Goal: Transaction & Acquisition: Subscribe to service/newsletter

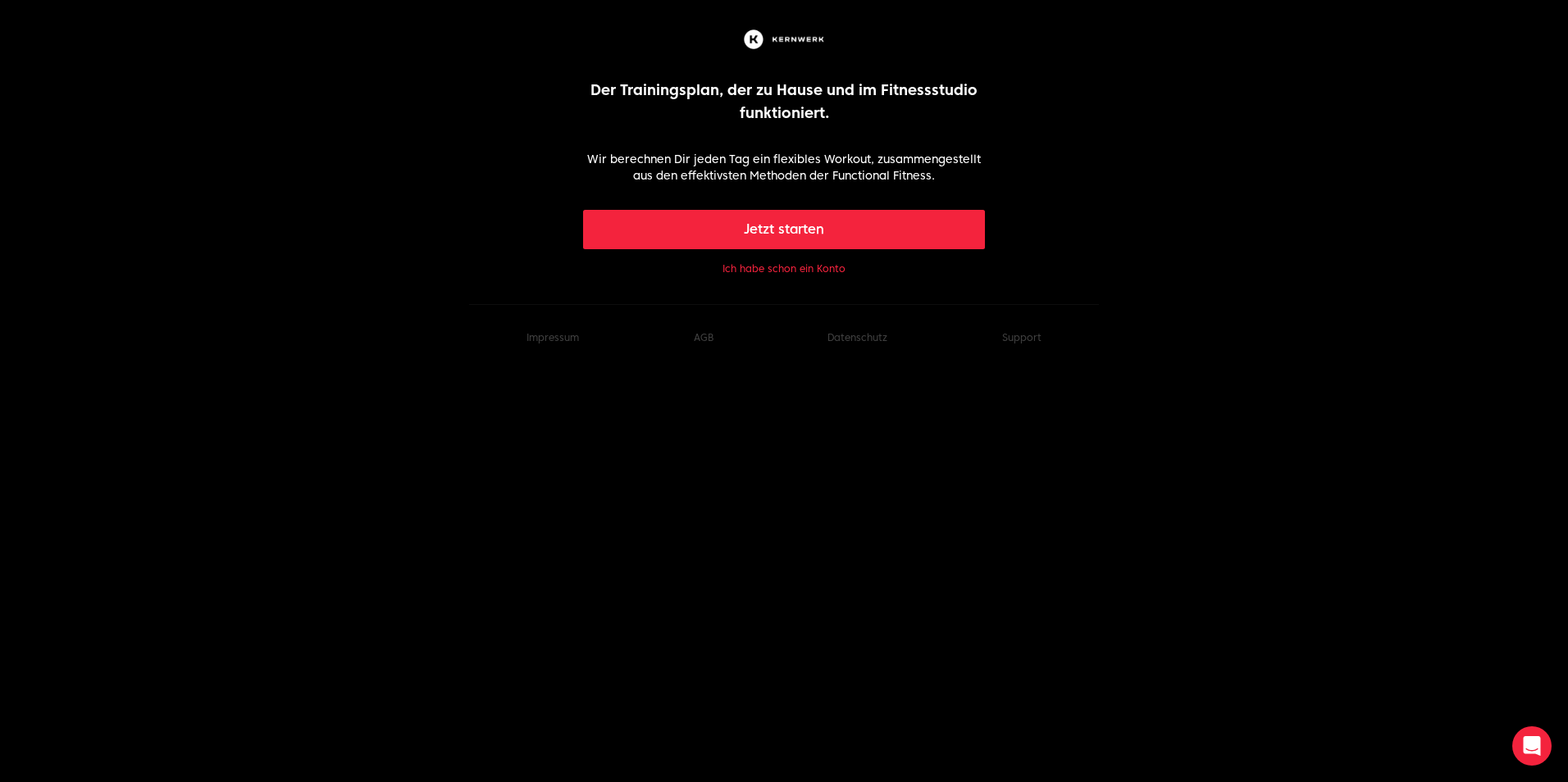
click at [857, 242] on button "Jetzt starten" at bounding box center [784, 229] width 402 height 39
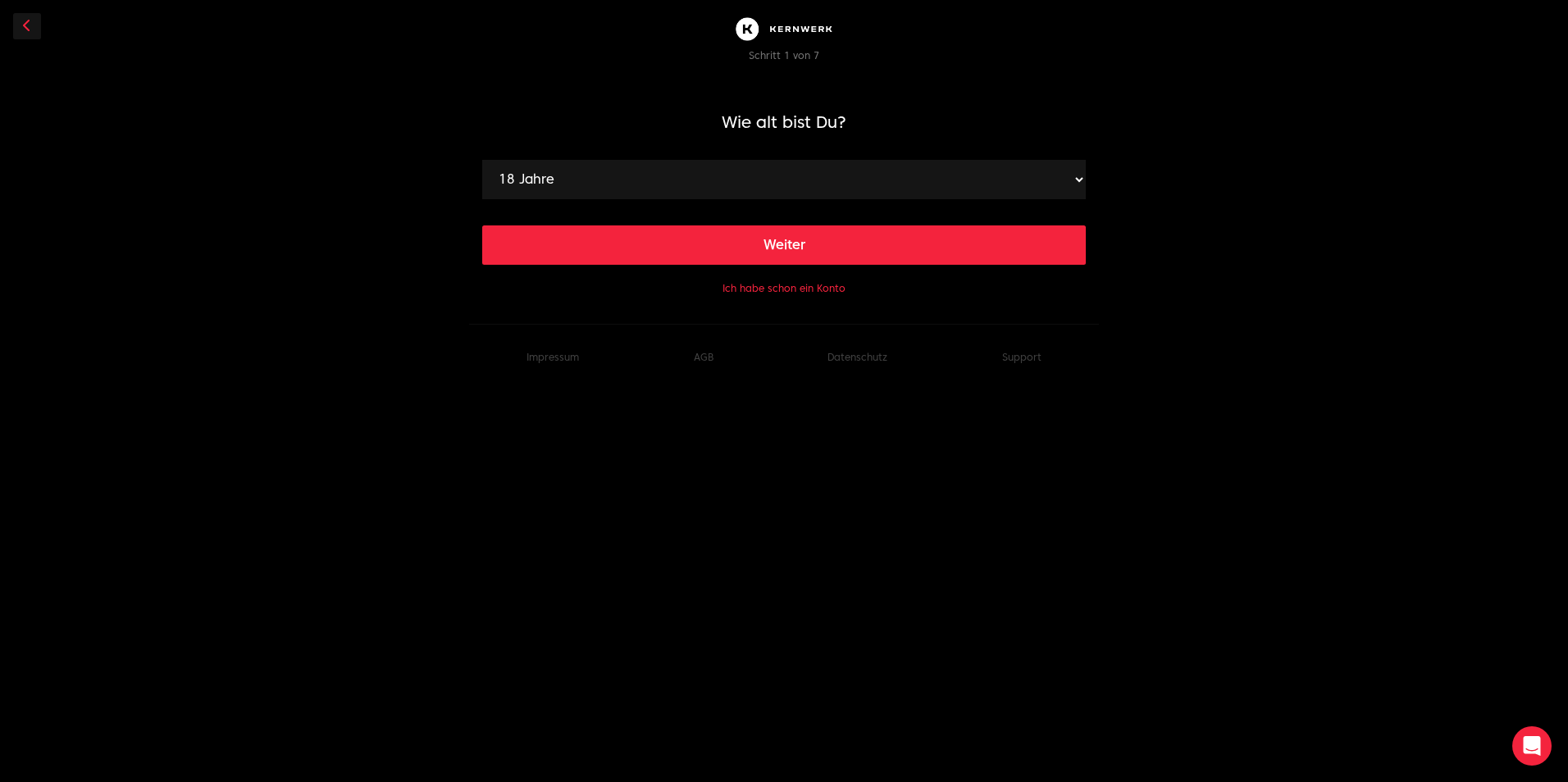
click at [830, 258] on button "Weiter" at bounding box center [783, 245] width 603 height 39
click at [27, 26] on icon at bounding box center [27, 26] width 8 height 13
click at [797, 167] on select "18 Jahre 19 Jahre 20 Jahre 21 Jahre 22 Jahre 23 Jahre 24 Jahre 25 Jahre 26 Jahr…" at bounding box center [783, 179] width 603 height 39
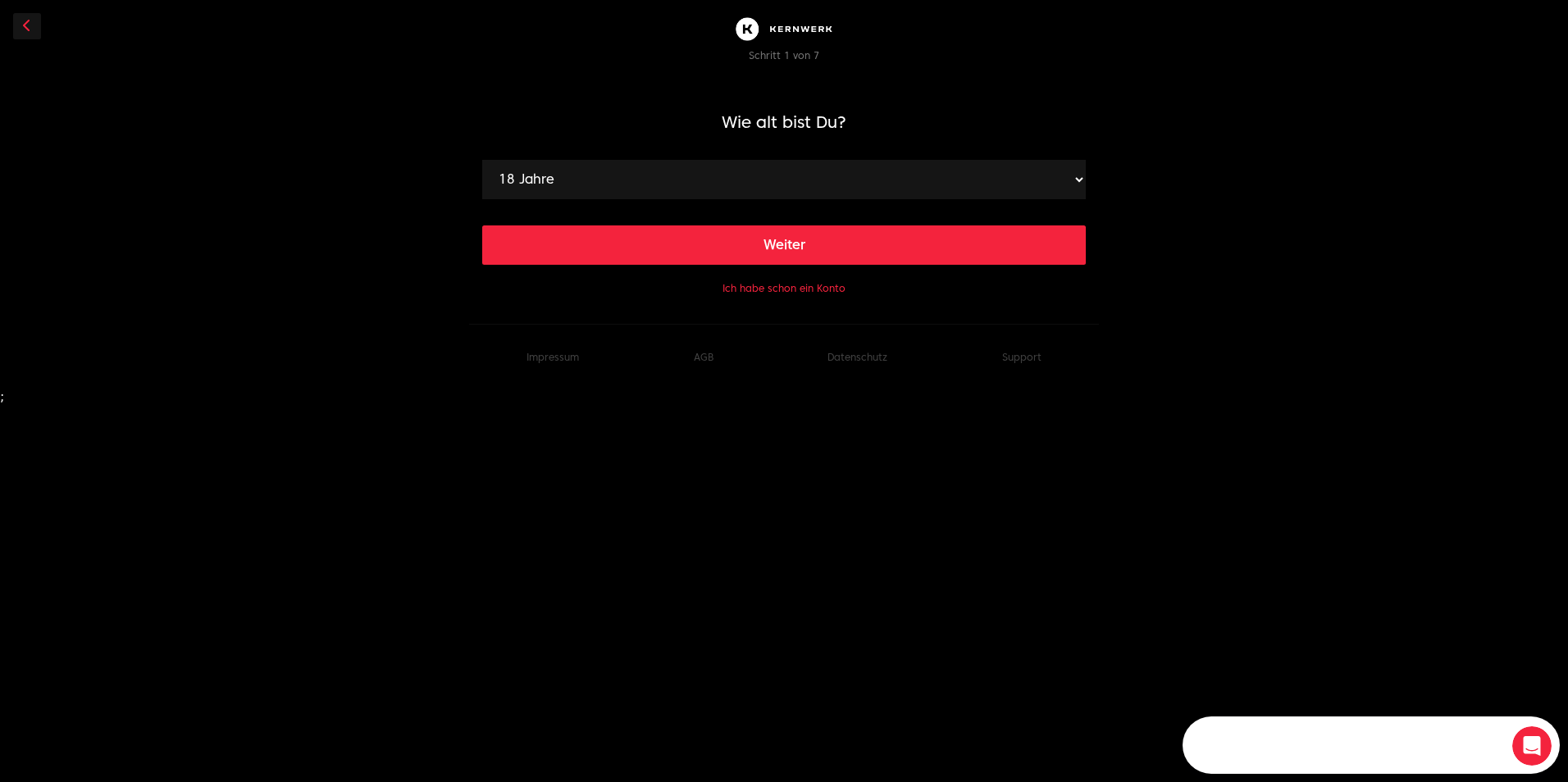
select select "43"
click at [482, 160] on select "18 Jahre 19 Jahre 20 Jahre 21 Jahre 22 Jahre 23 Jahre 24 Jahre 25 Jahre 26 Jahr…" at bounding box center [783, 179] width 603 height 39
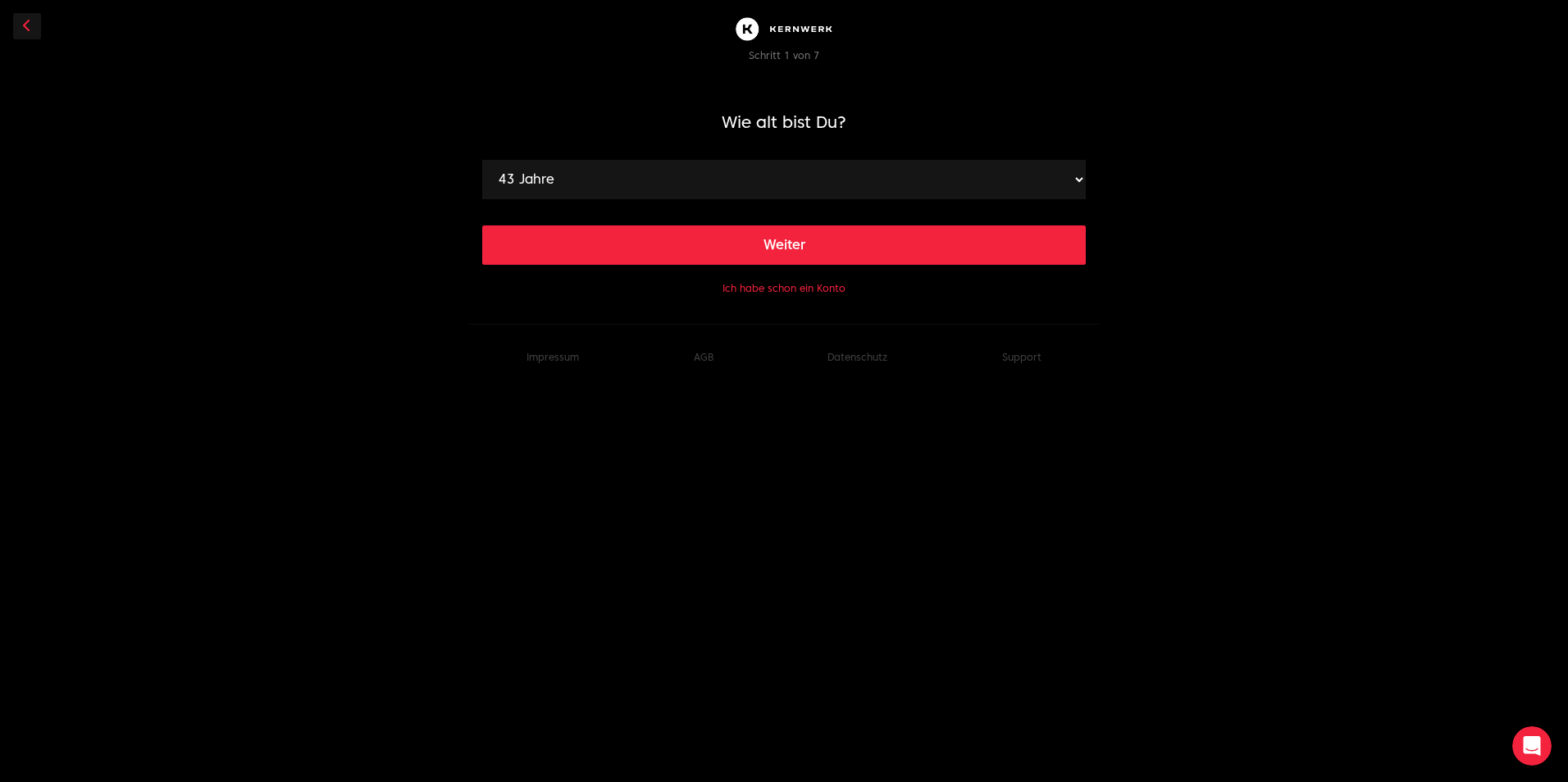
click at [755, 246] on button "Weiter" at bounding box center [783, 245] width 603 height 39
click at [856, 194] on select "120 cm 121 cm 122 cm 123 cm 124 cm 125 cm 126 cm 127 cm 128 cm 129 cm 130 cm 13…" at bounding box center [783, 179] width 603 height 39
select select "168"
click at [482, 160] on select "120 cm 121 cm 122 cm 123 cm 124 cm 125 cm 126 cm 127 cm 128 cm 129 cm 130 cm 13…" at bounding box center [783, 179] width 603 height 39
click at [833, 238] on button "Weiter" at bounding box center [783, 245] width 603 height 39
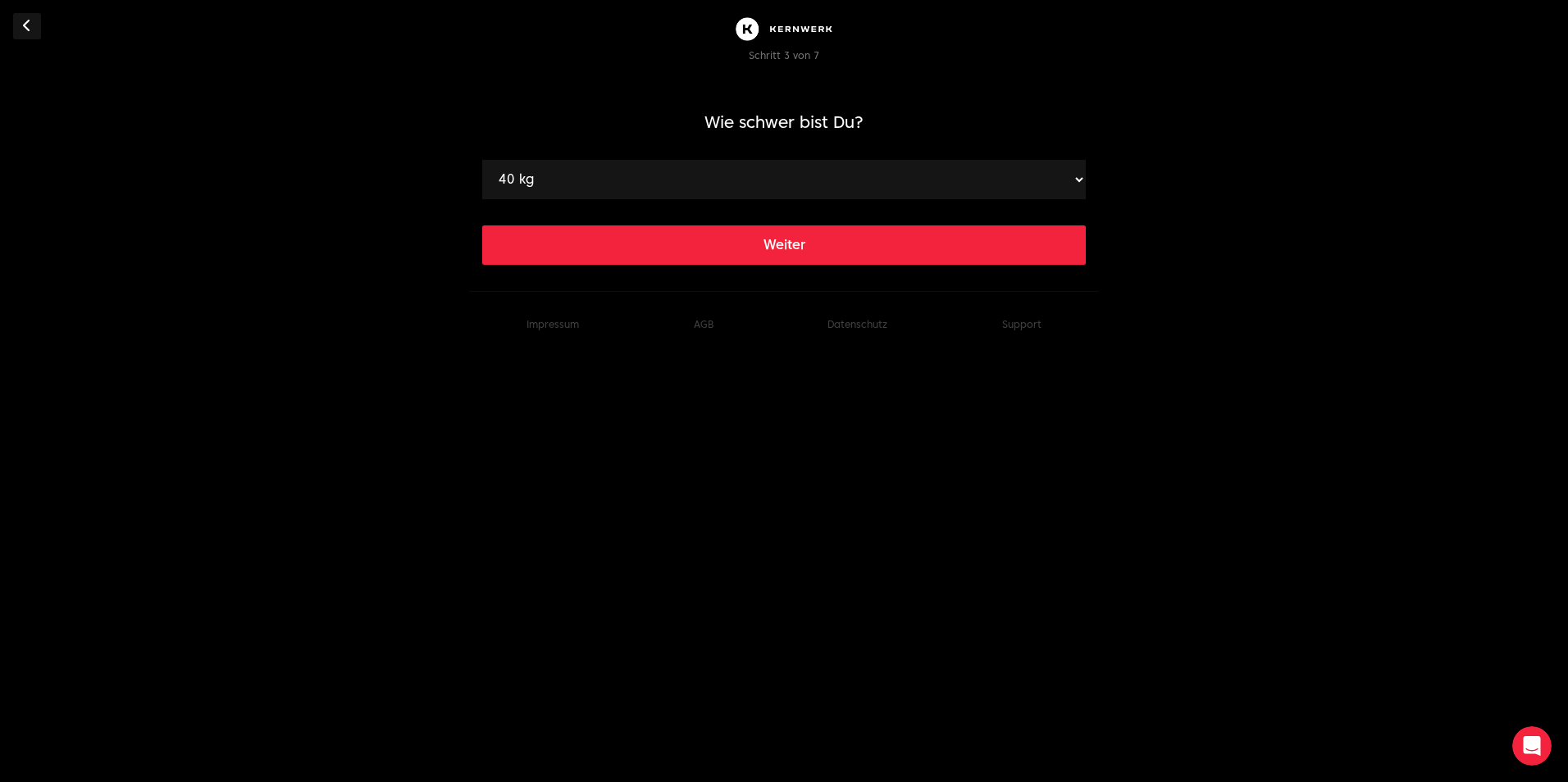
click at [862, 183] on select "40 kg 41 kg 42 kg 43 kg 44 kg 45 kg 46 kg 47 kg 48 kg 49 kg 50 kg 51 kg 52 kg 5…" at bounding box center [783, 179] width 603 height 39
select select "58"
click at [482, 160] on select "40 kg 41 kg 42 kg 43 kg 44 kg 45 kg 46 kg 47 kg 48 kg 49 kg 50 kg 51 kg 52 kg 5…" at bounding box center [783, 179] width 603 height 39
click at [828, 246] on button "Weiter" at bounding box center [783, 245] width 603 height 39
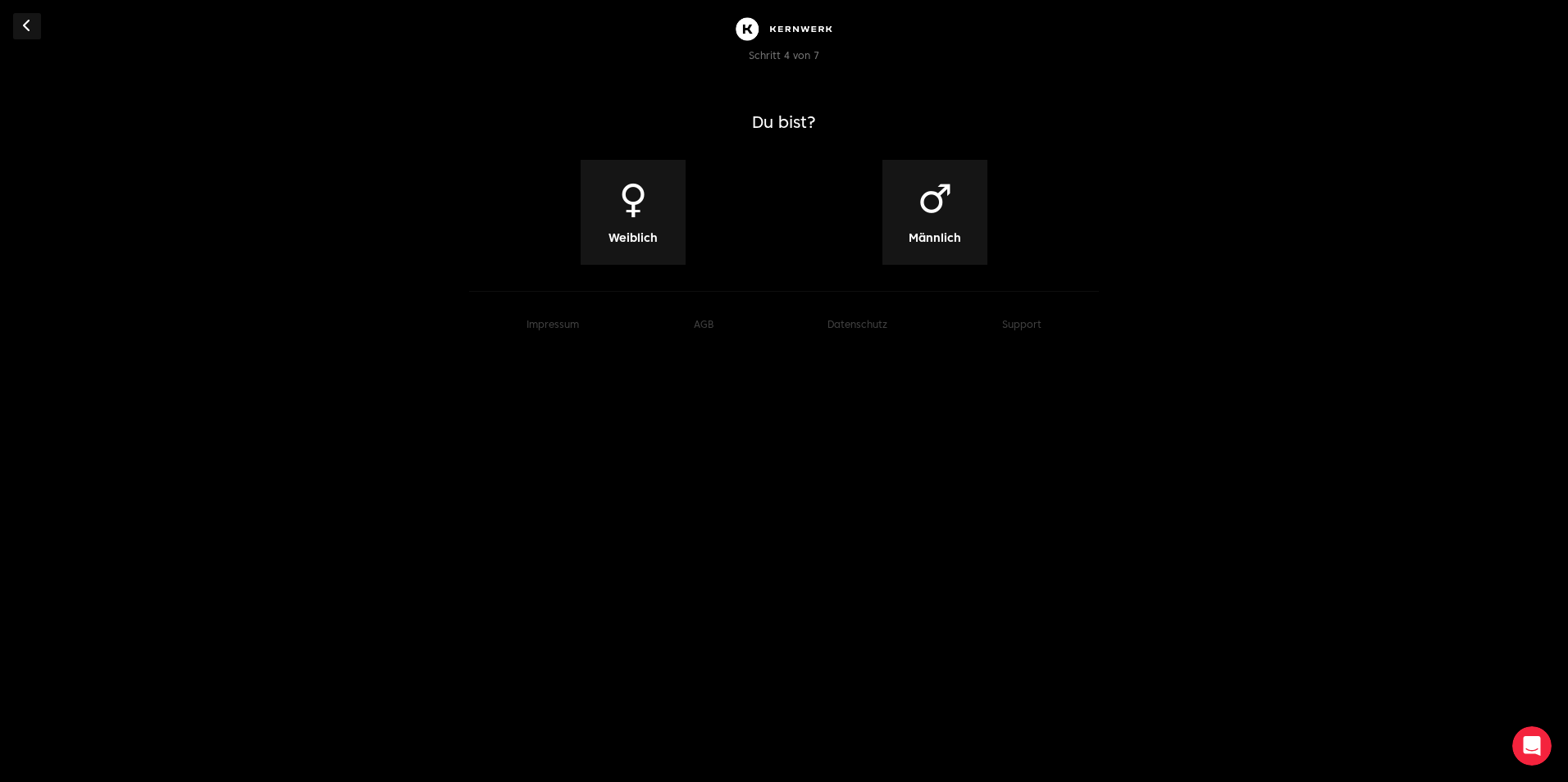
click at [628, 205] on span "♀" at bounding box center [633, 198] width 28 height 39
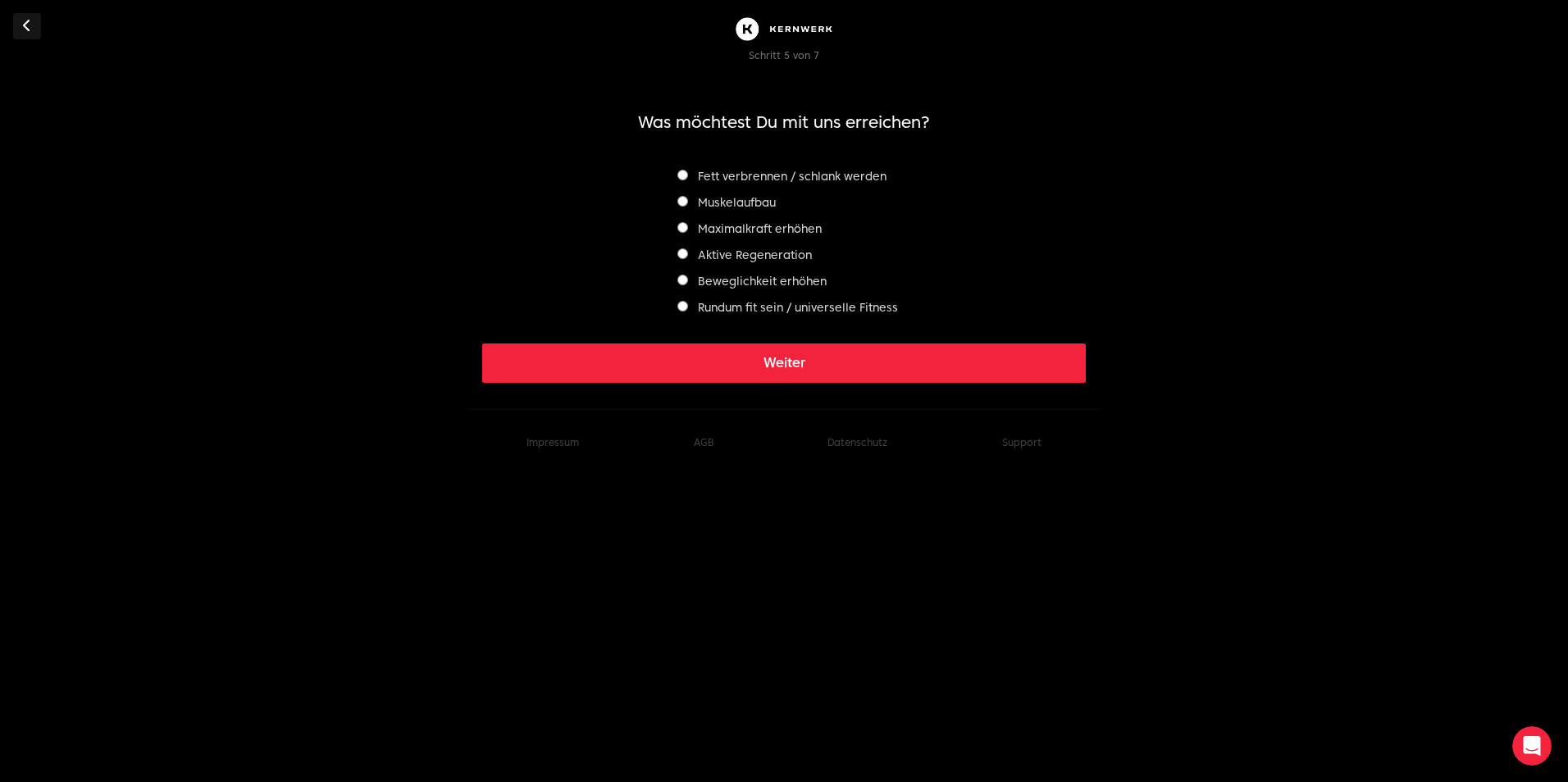
click at [858, 173] on label "Fett verbrennen / schlank werden" at bounding box center [782, 176] width 209 height 13
click at [760, 198] on label "Muskelaufbau" at bounding box center [727, 202] width 99 height 13
click at [808, 285] on label "Beweglichkeit erhöhen" at bounding box center [752, 281] width 149 height 13
click at [785, 254] on label "Aktive Regeneration" at bounding box center [745, 255] width 135 height 13
click at [886, 175] on div "Fett verbrennen / schlank werden" at bounding box center [785, 176] width 228 height 20
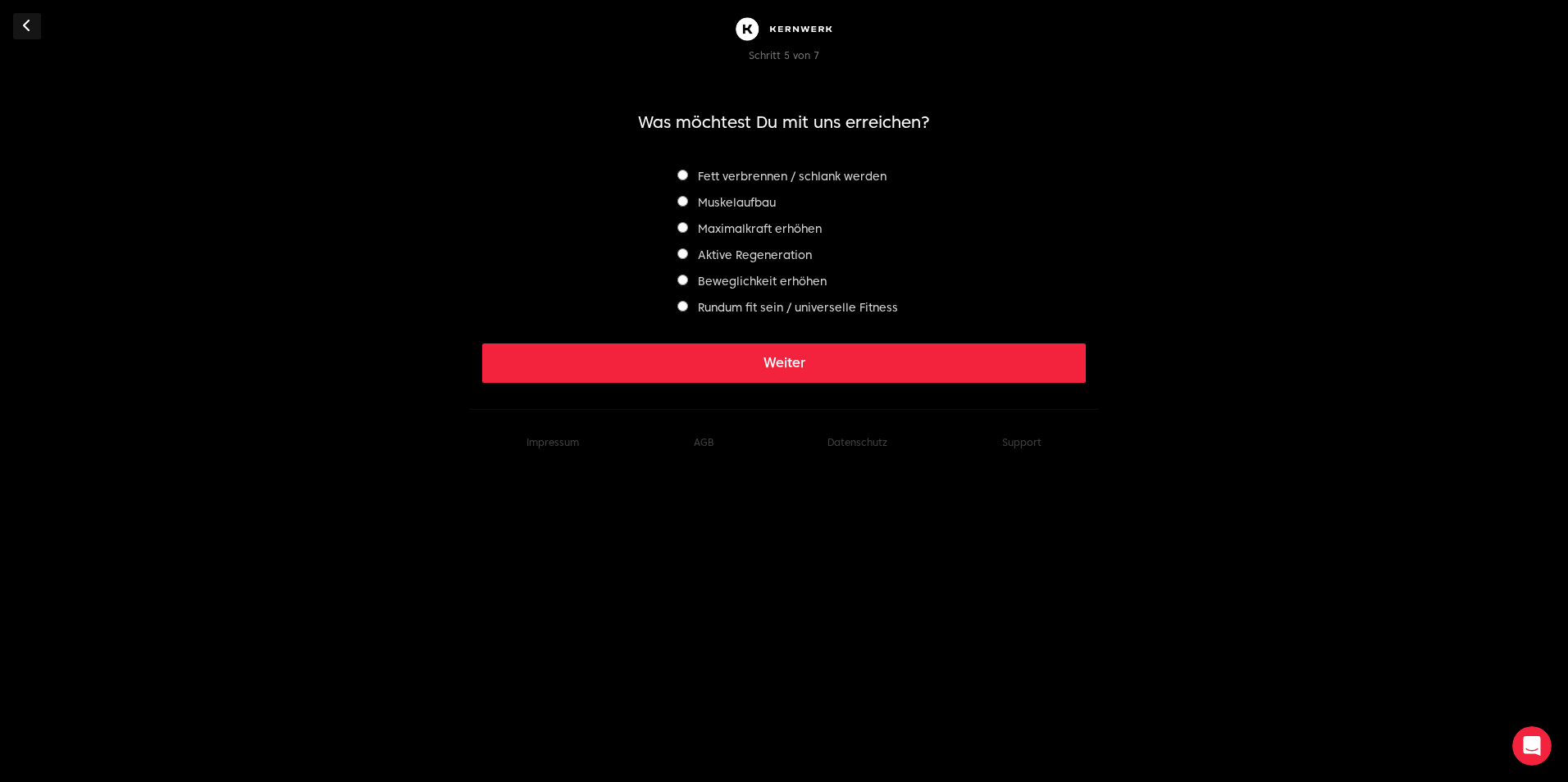
click at [878, 176] on label "Fett verbrennen / schlank werden" at bounding box center [782, 176] width 209 height 13
click at [870, 305] on label "Rundum fit sein / universelle Fitness" at bounding box center [788, 308] width 221 height 13
click at [869, 353] on button "Weiter" at bounding box center [783, 363] width 603 height 39
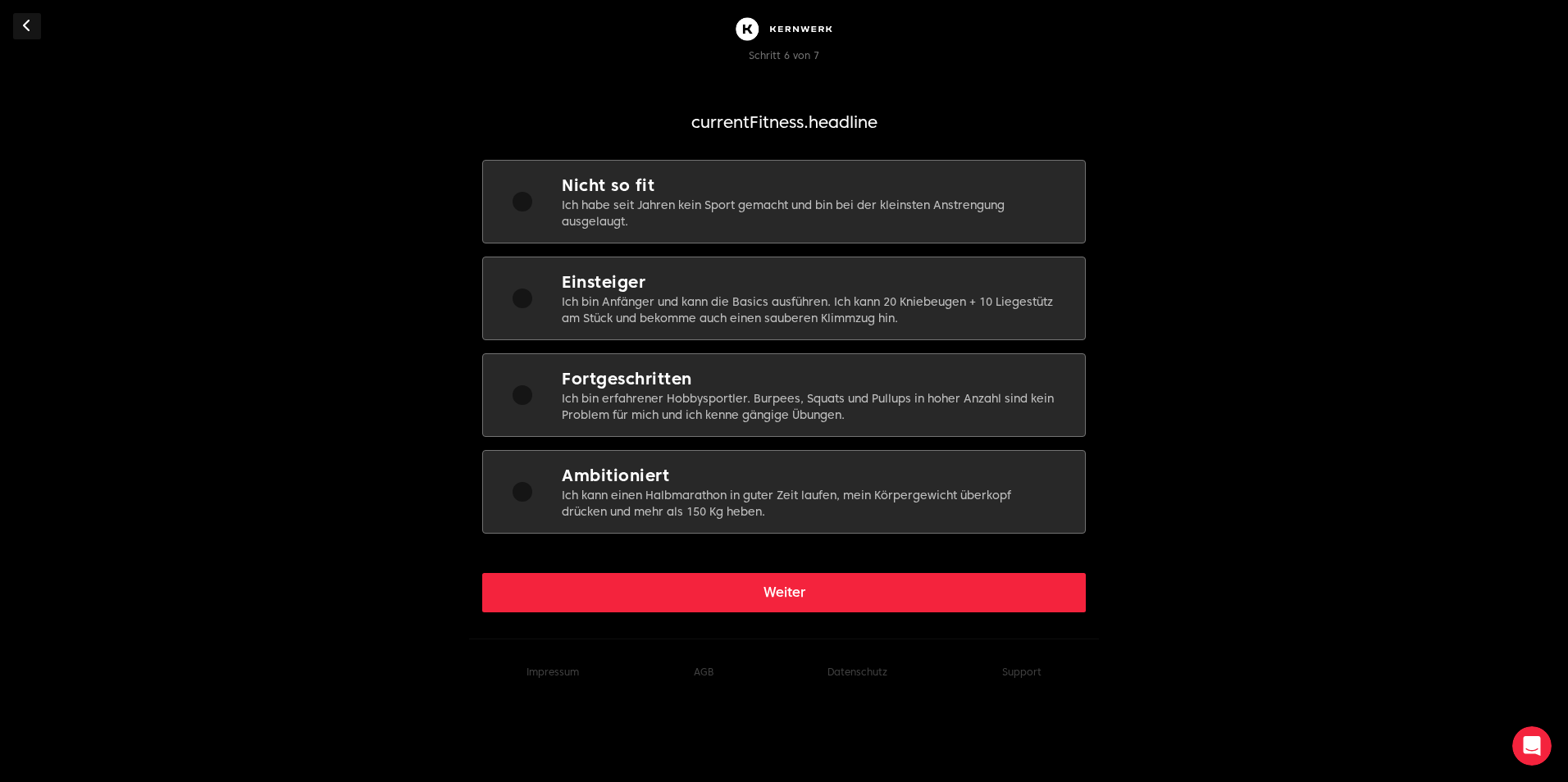
click at [944, 263] on div "Einsteiger Ich bin Anfänger und kann die Basics ausführen. Ich kann 20 Kniebeug…" at bounding box center [783, 299] width 603 height 84
click at [892, 599] on button "Weiter" at bounding box center [783, 592] width 603 height 39
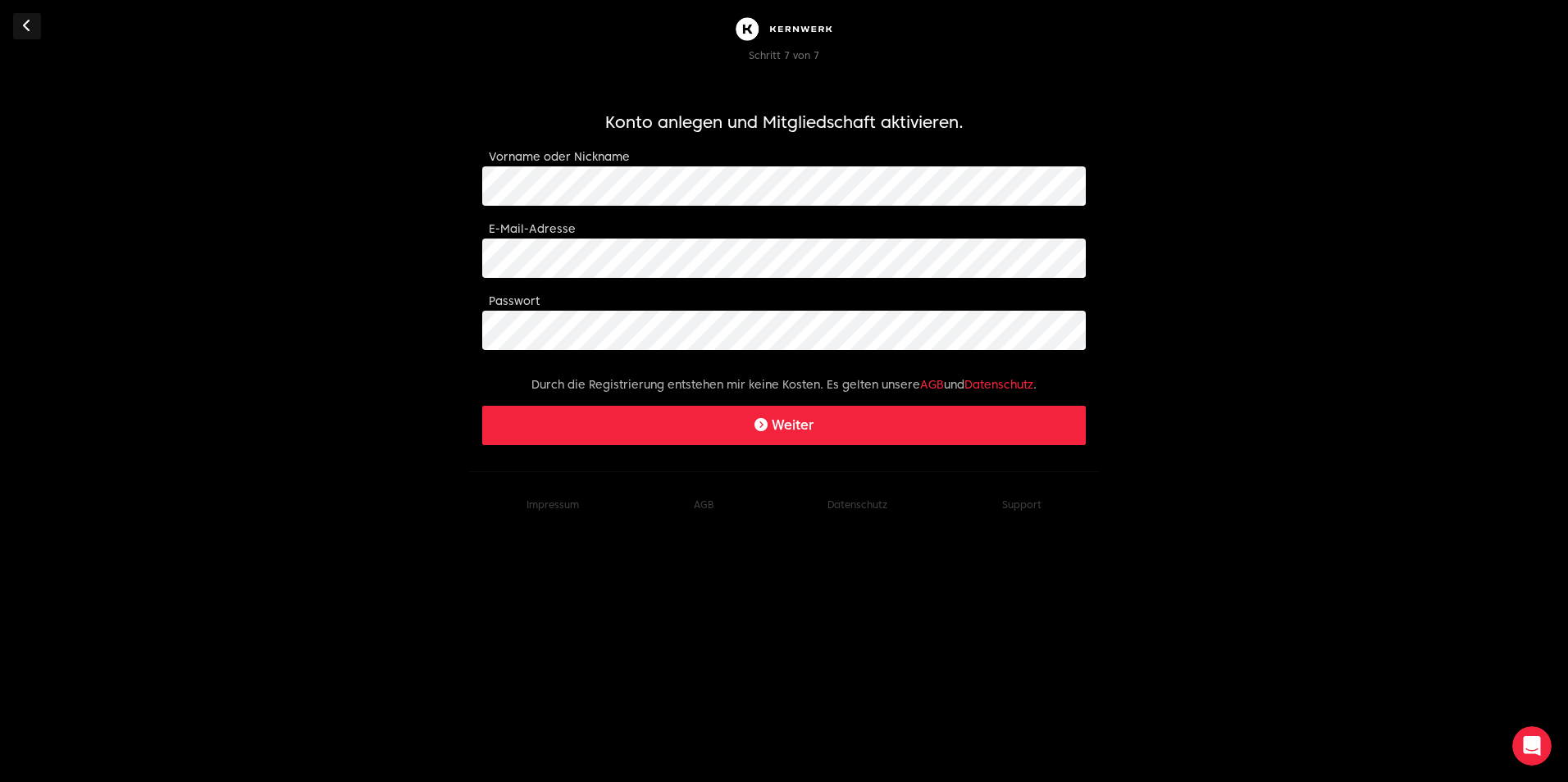
click at [945, 415] on button "Weiter" at bounding box center [783, 425] width 603 height 39
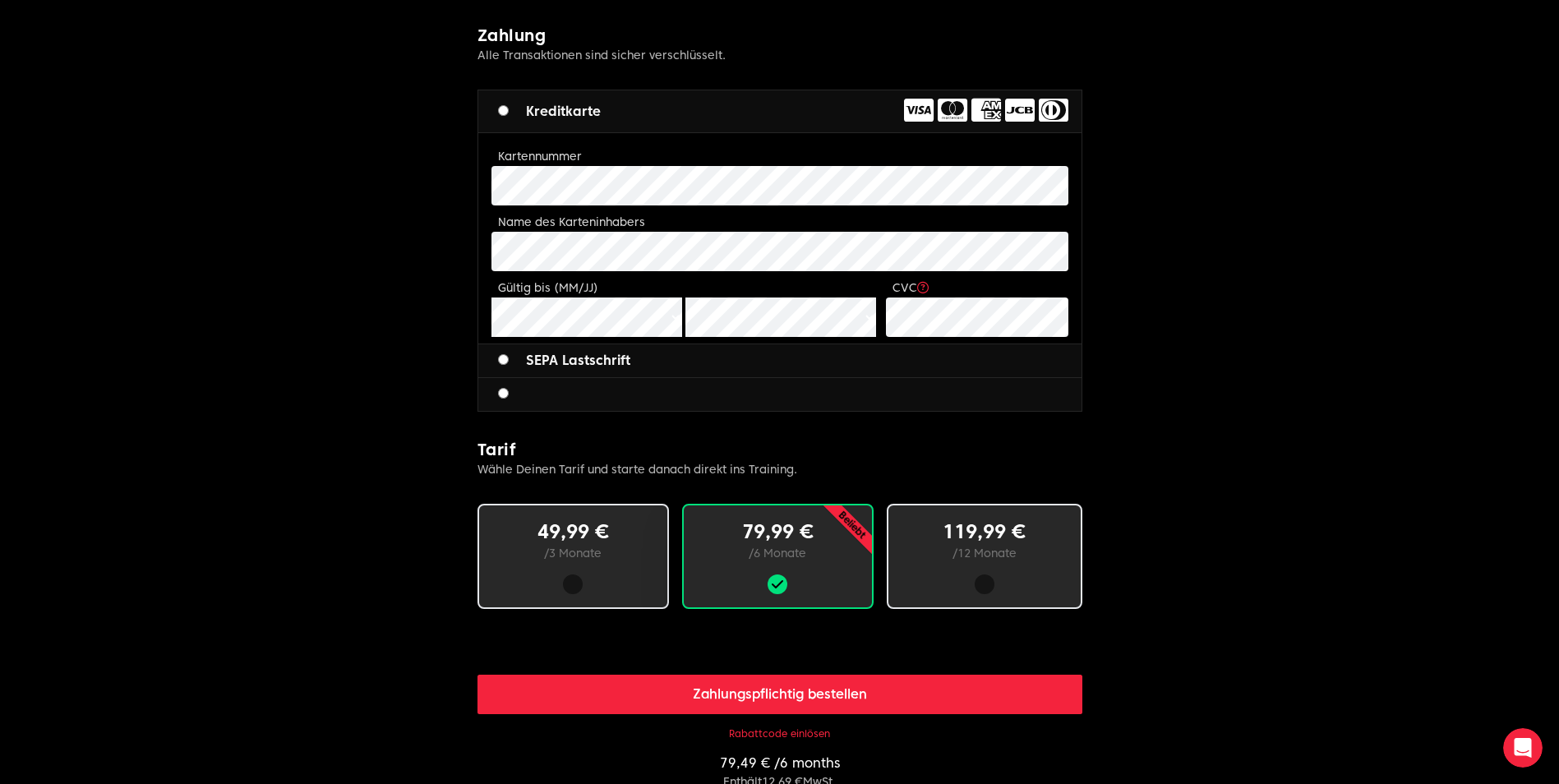
scroll to position [575, 0]
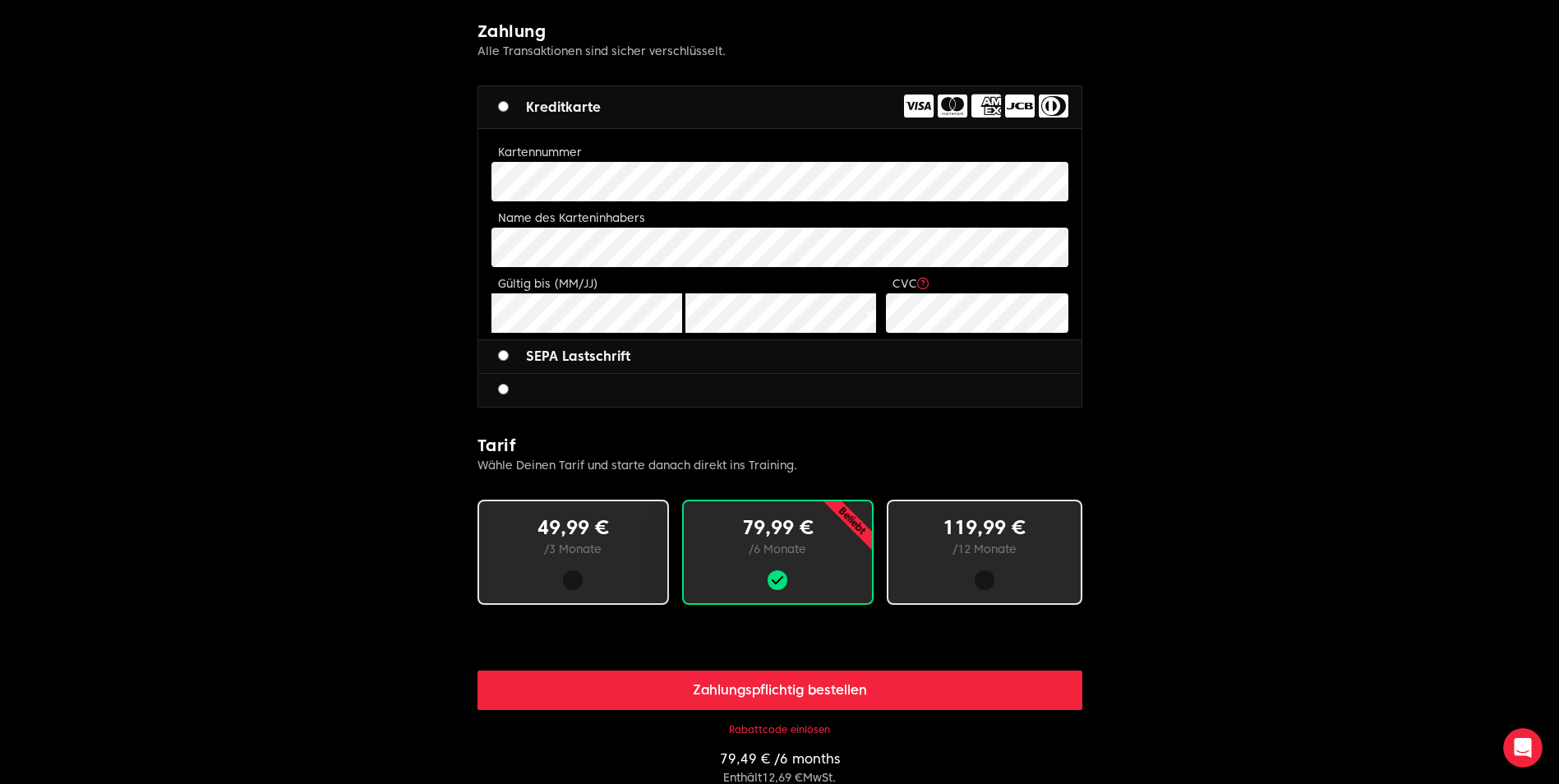
click at [621, 595] on div "49,99 € / 3 Monate" at bounding box center [573, 552] width 191 height 105
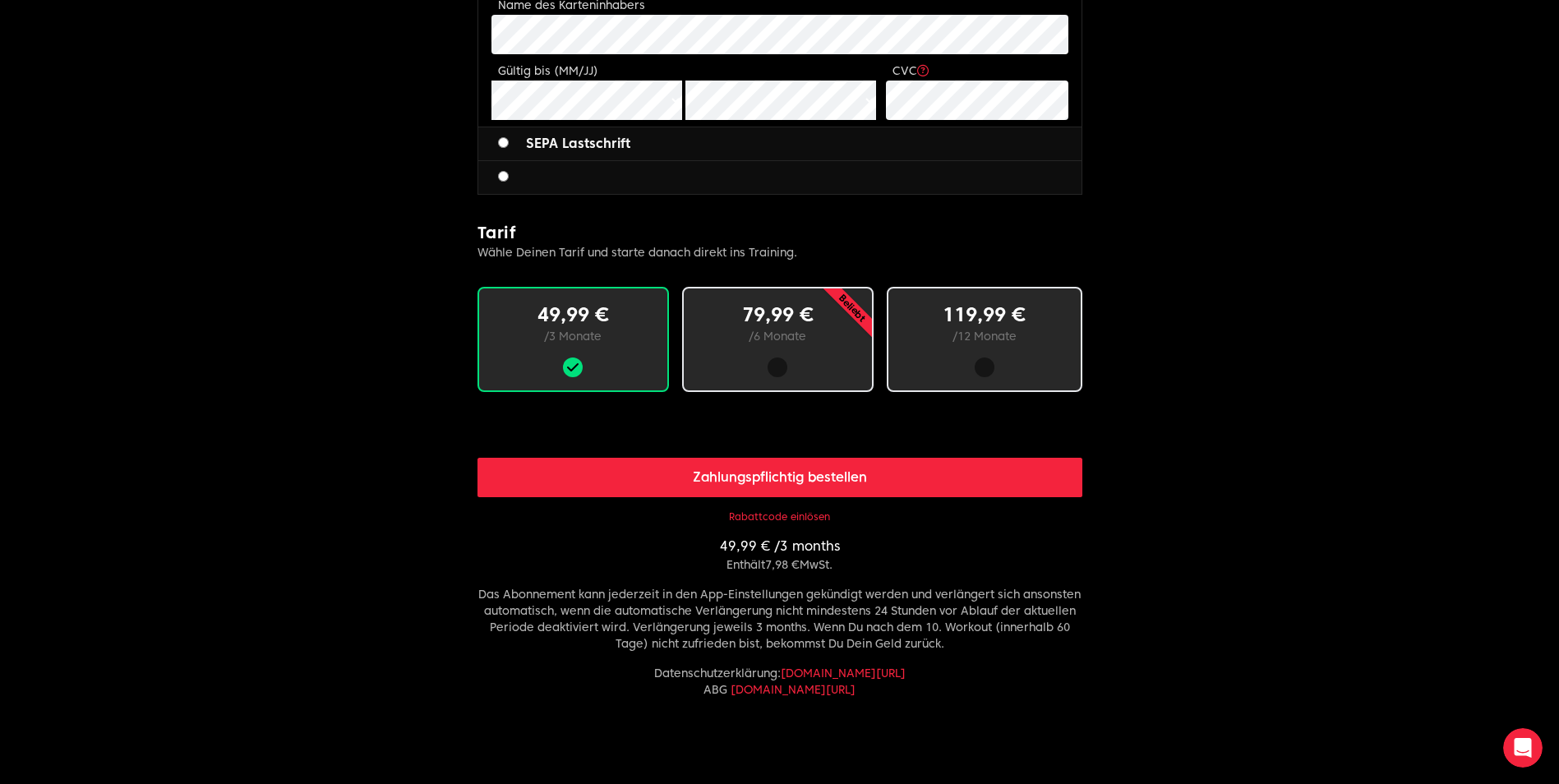
scroll to position [822, 0]
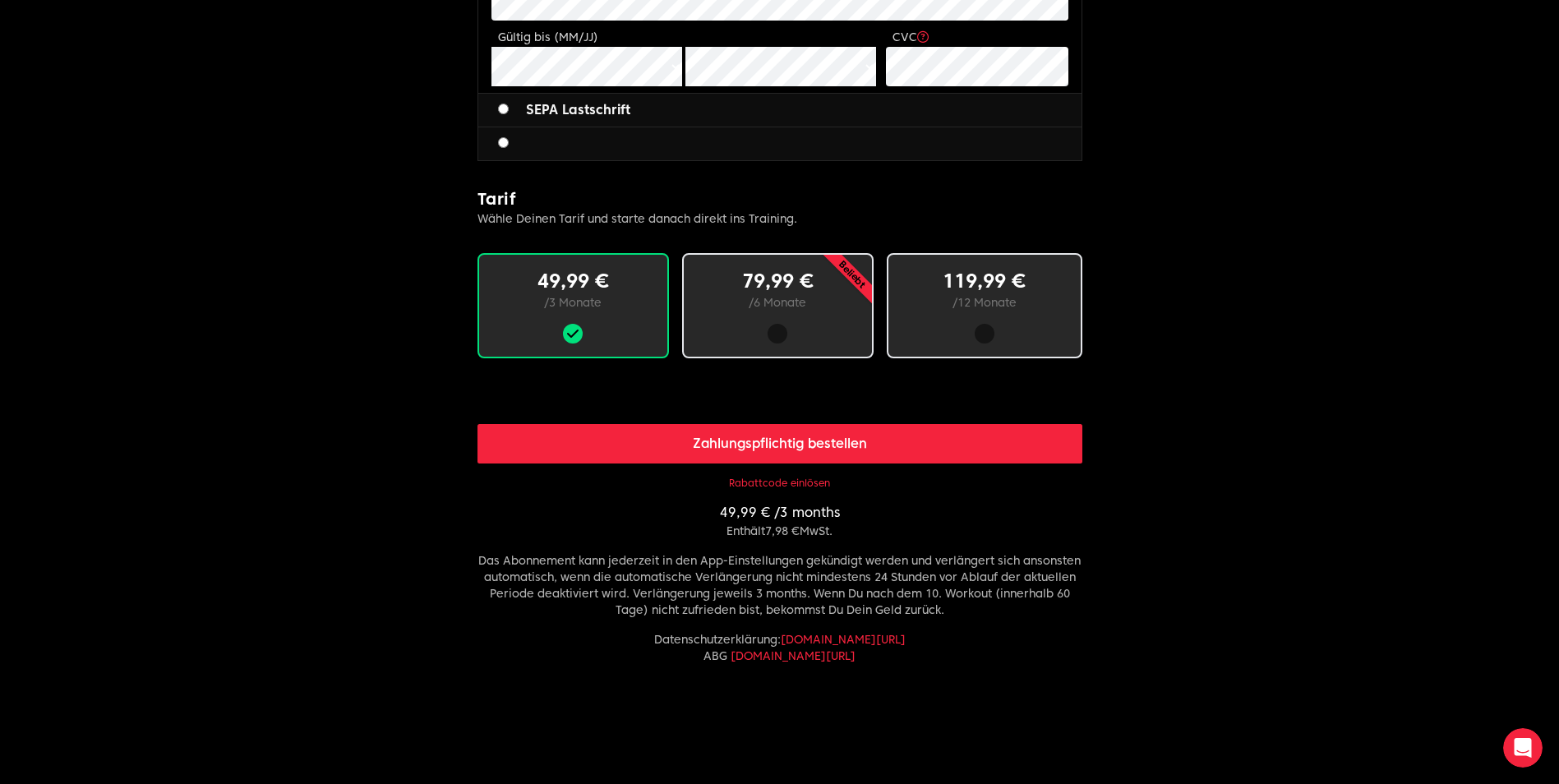
click at [803, 484] on button "Rabattcode einlösen" at bounding box center [779, 483] width 101 height 13
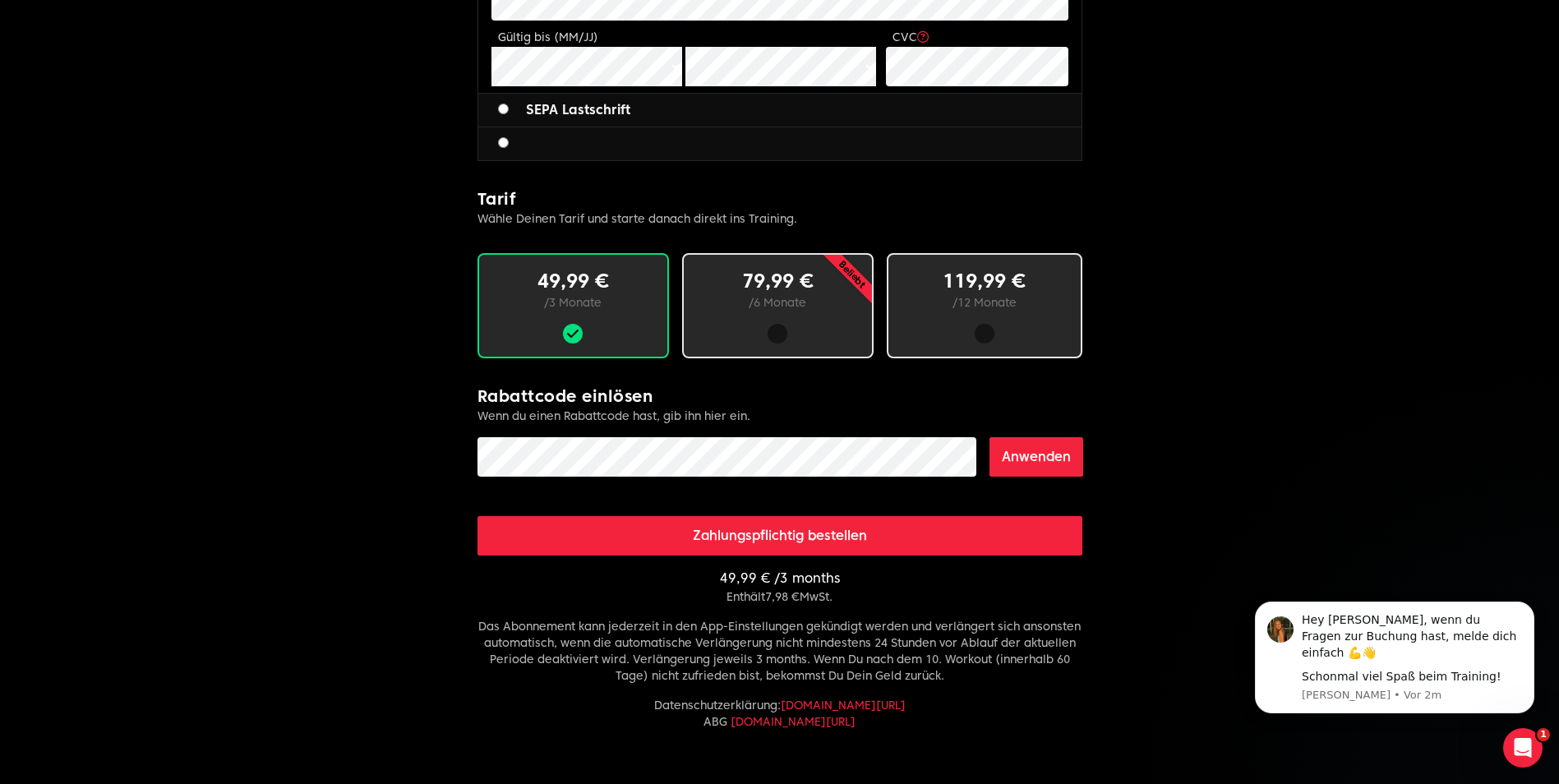
click at [1016, 450] on button "Anwenden" at bounding box center [1037, 456] width 94 height 39
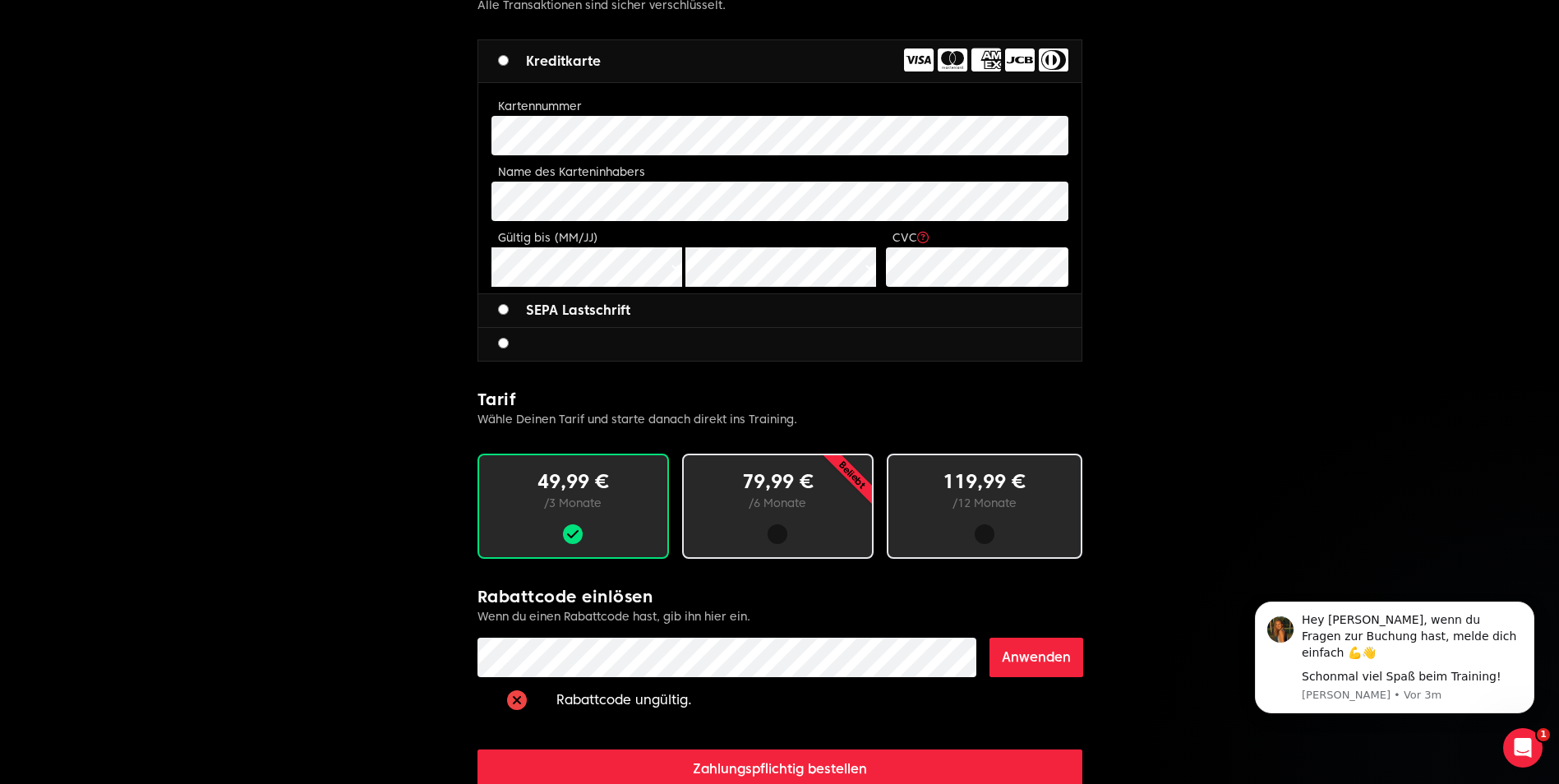
scroll to position [657, 0]
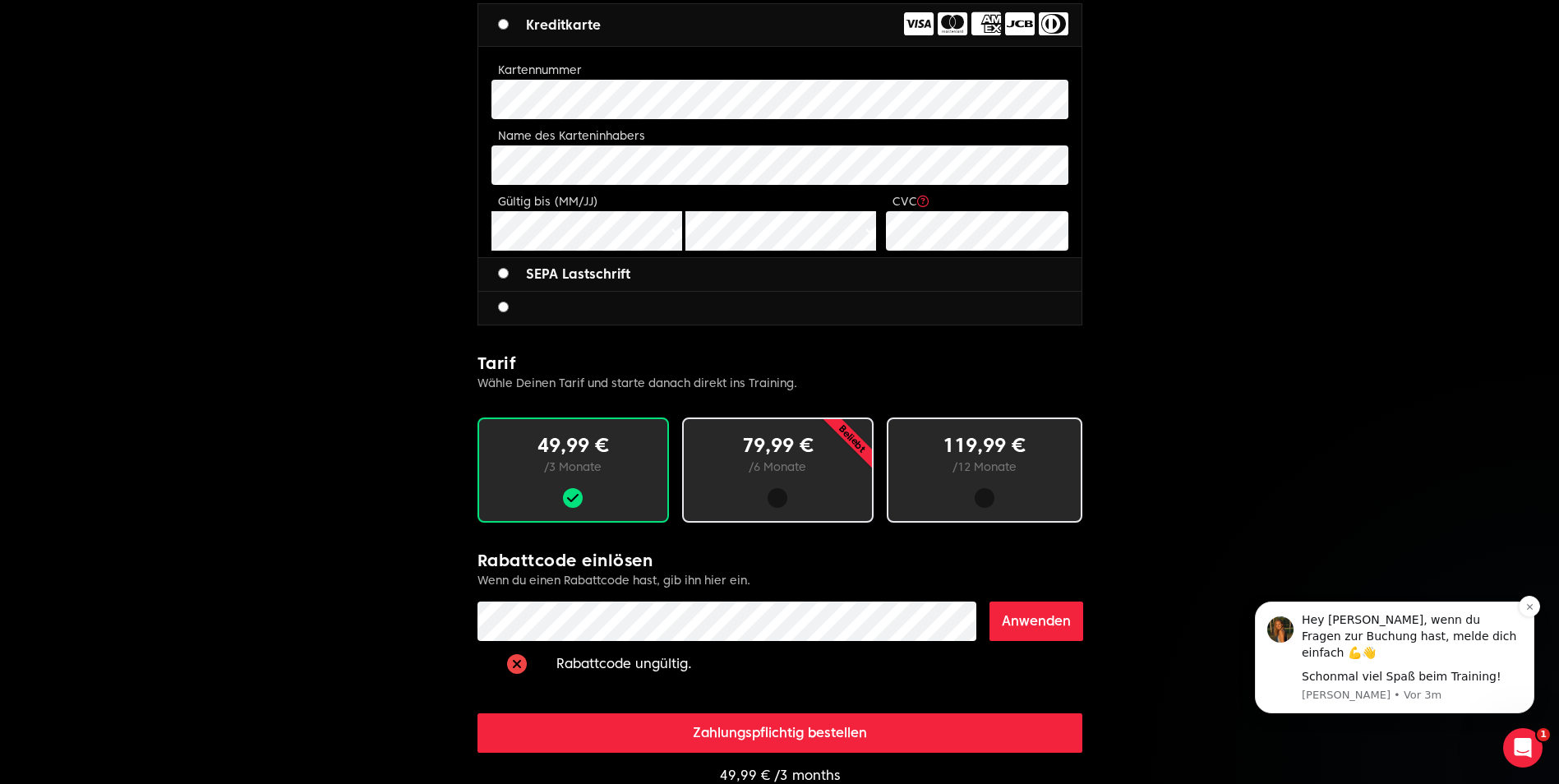
click at [1401, 688] on p "[PERSON_NAME] • Vor 3m" at bounding box center [1412, 695] width 221 height 15
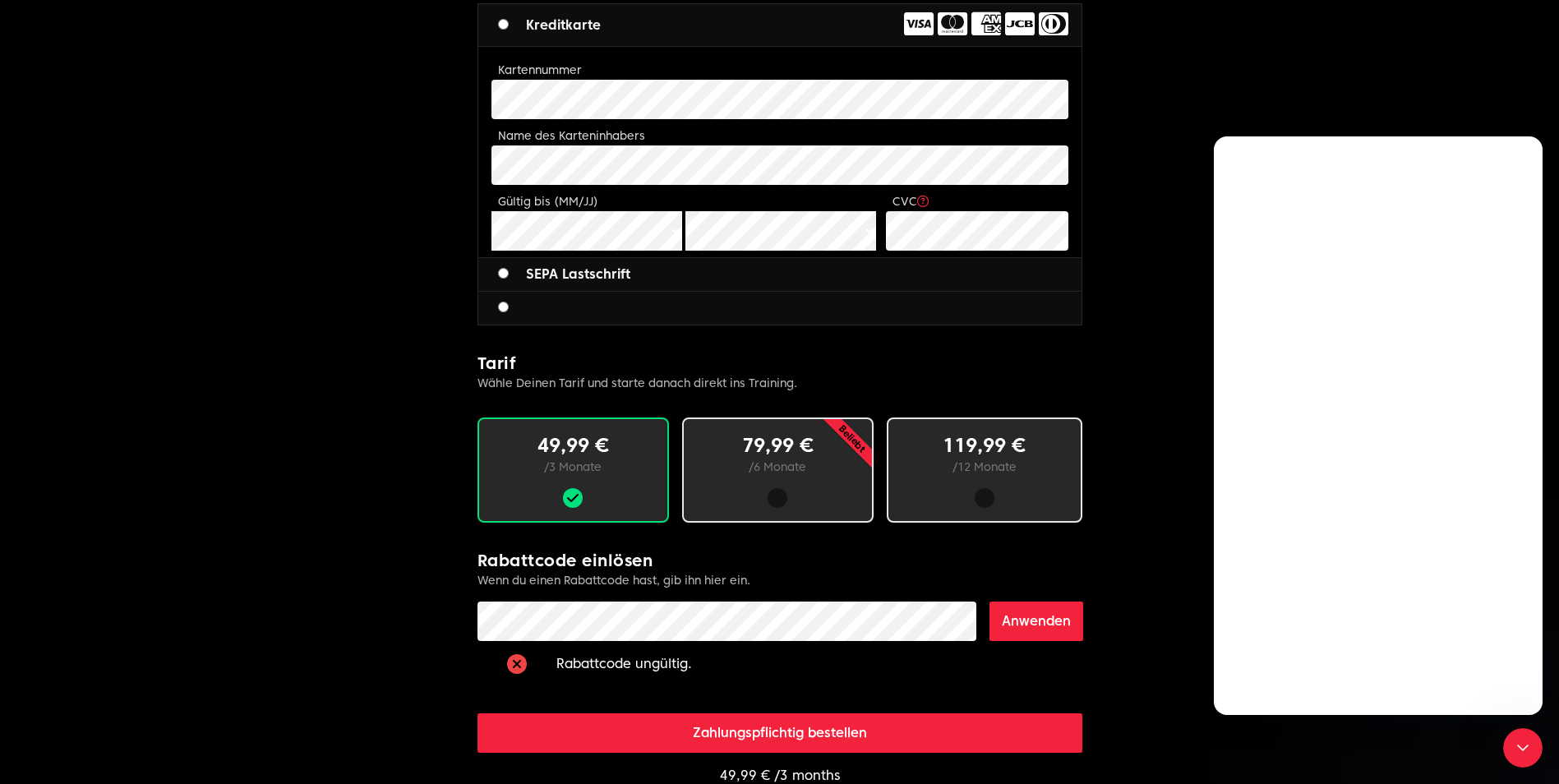
scroll to position [0, 0]
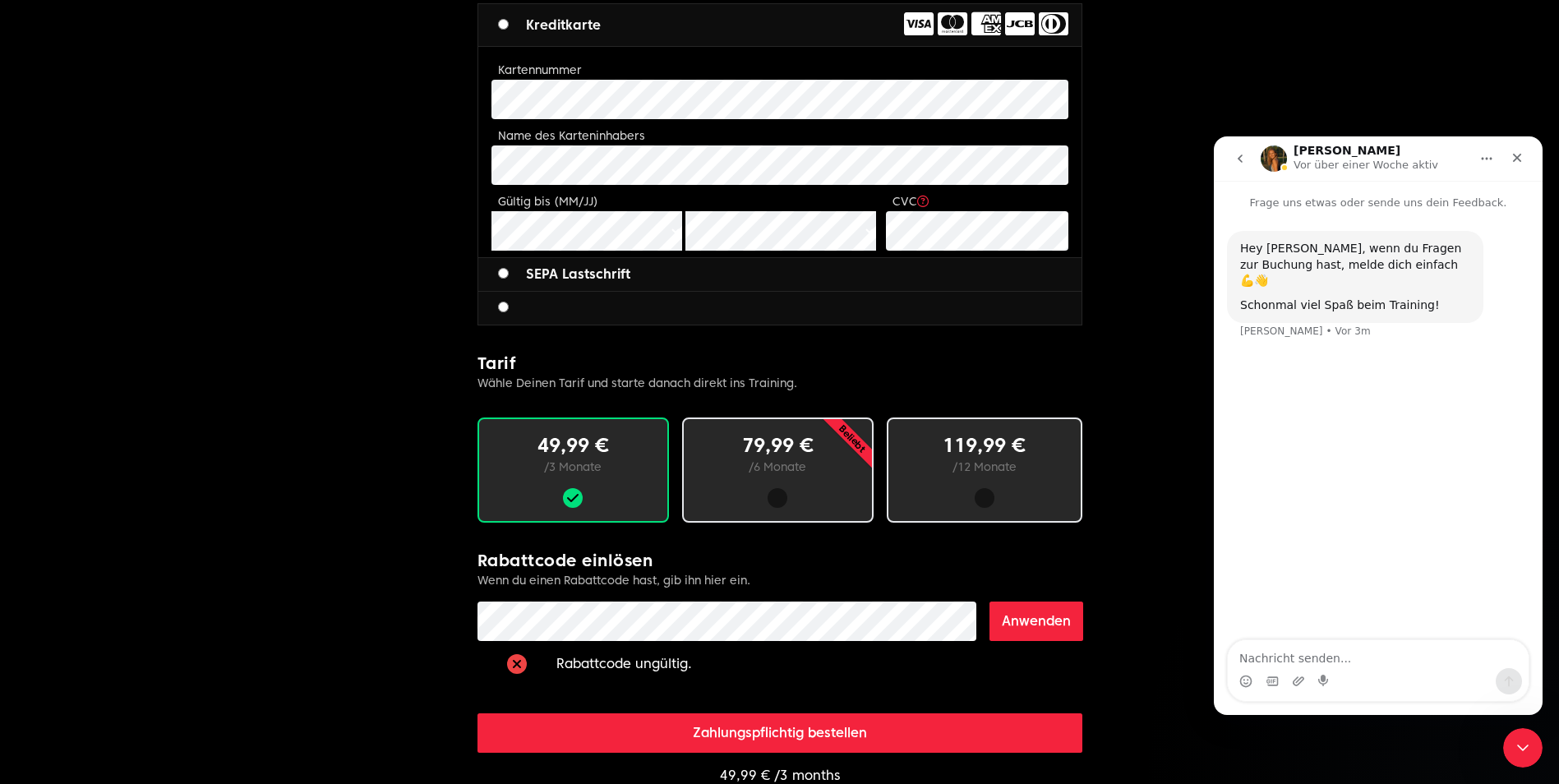
click at [1327, 667] on textarea "Nachricht senden..." at bounding box center [1378, 654] width 301 height 28
type textarea "hey"
type textarea "ich möchte hansefit code einlösen"
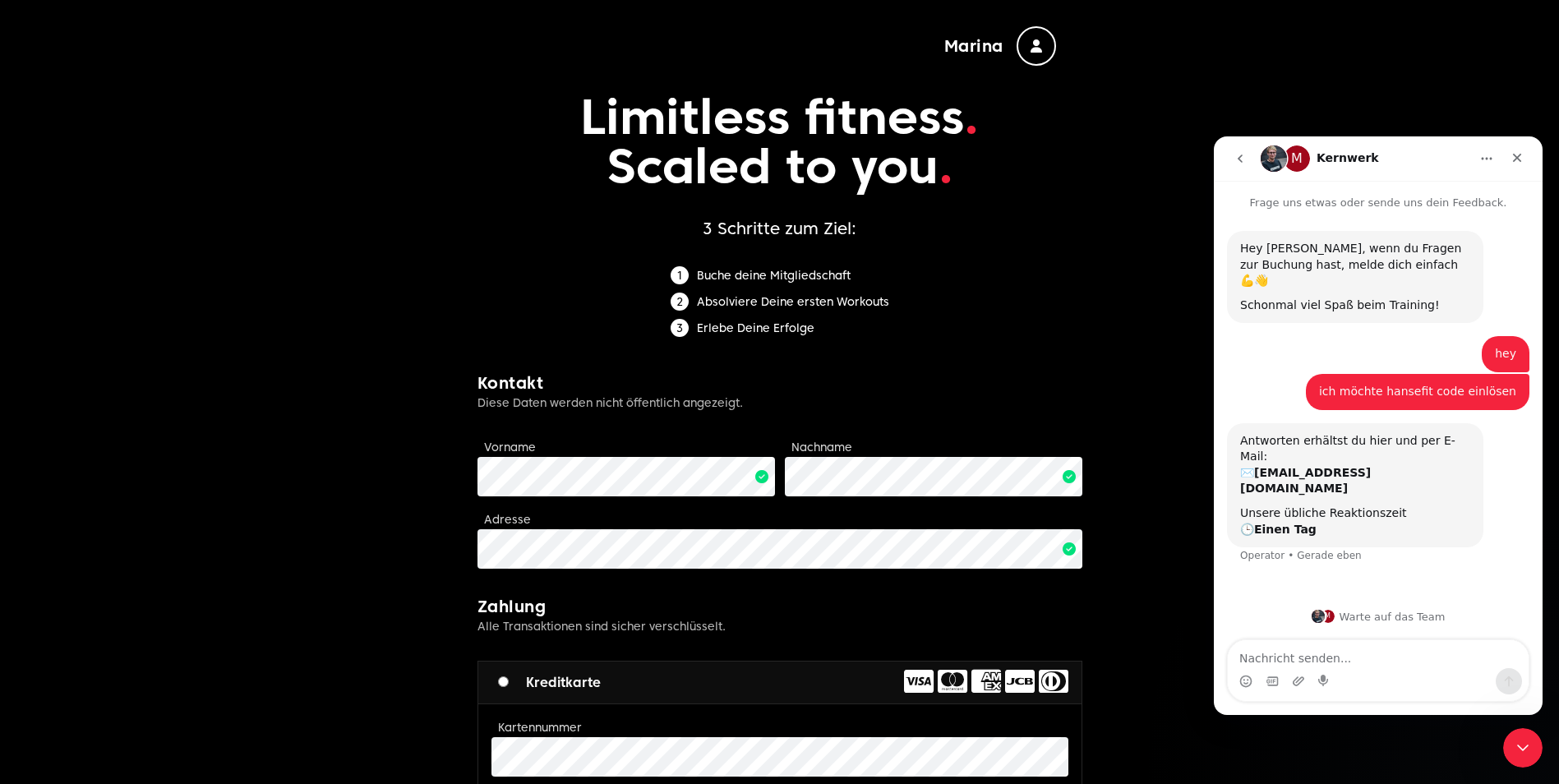
click at [1496, 491] on div "Antworten erhältst du hier und per E-Mail: ✉️ [EMAIL_ADDRESS][DOMAIN_NAME] Unse…" at bounding box center [1378, 504] width 303 height 161
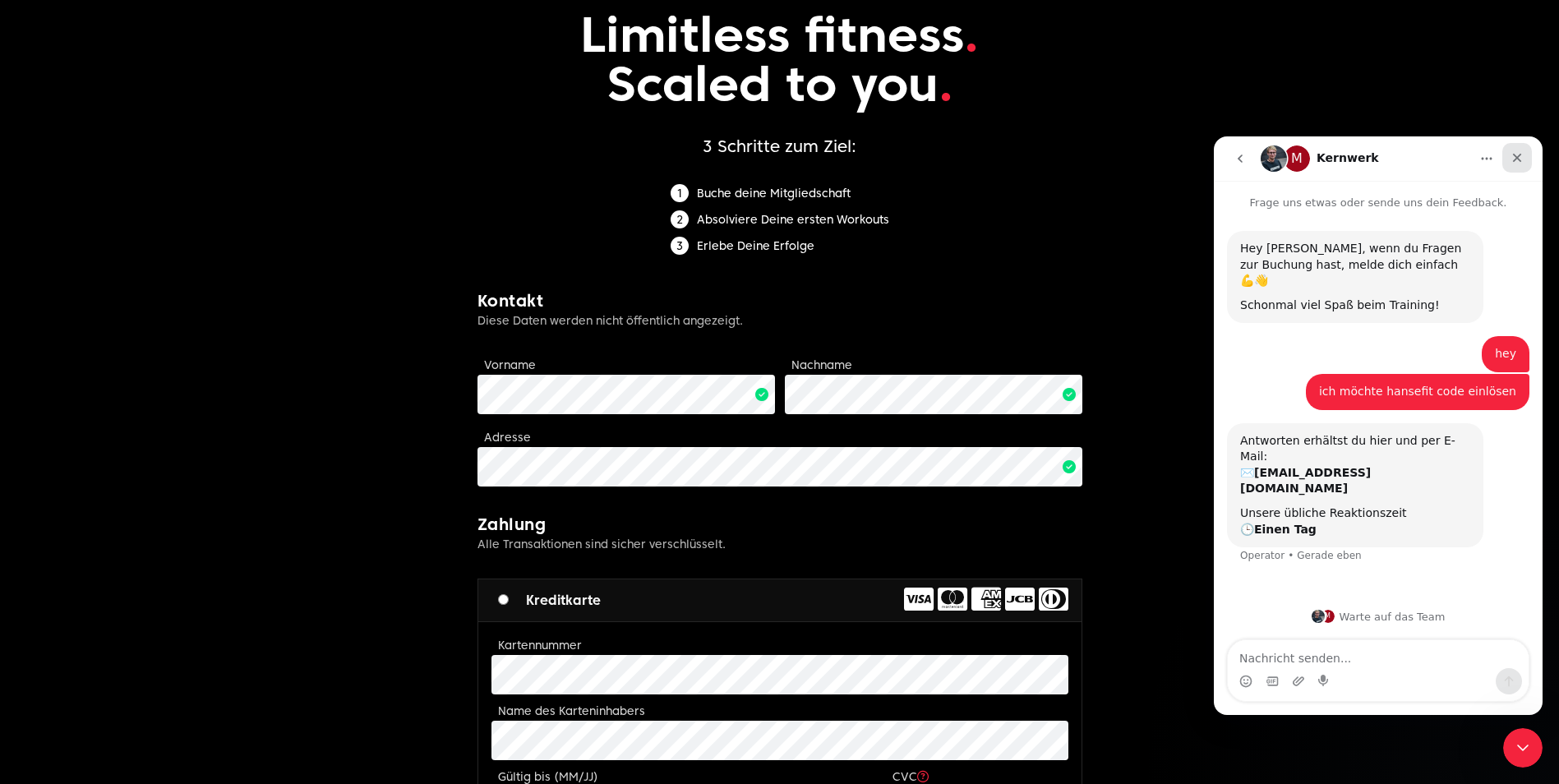
click at [1513, 162] on icon "Schließen" at bounding box center [1518, 158] width 13 height 13
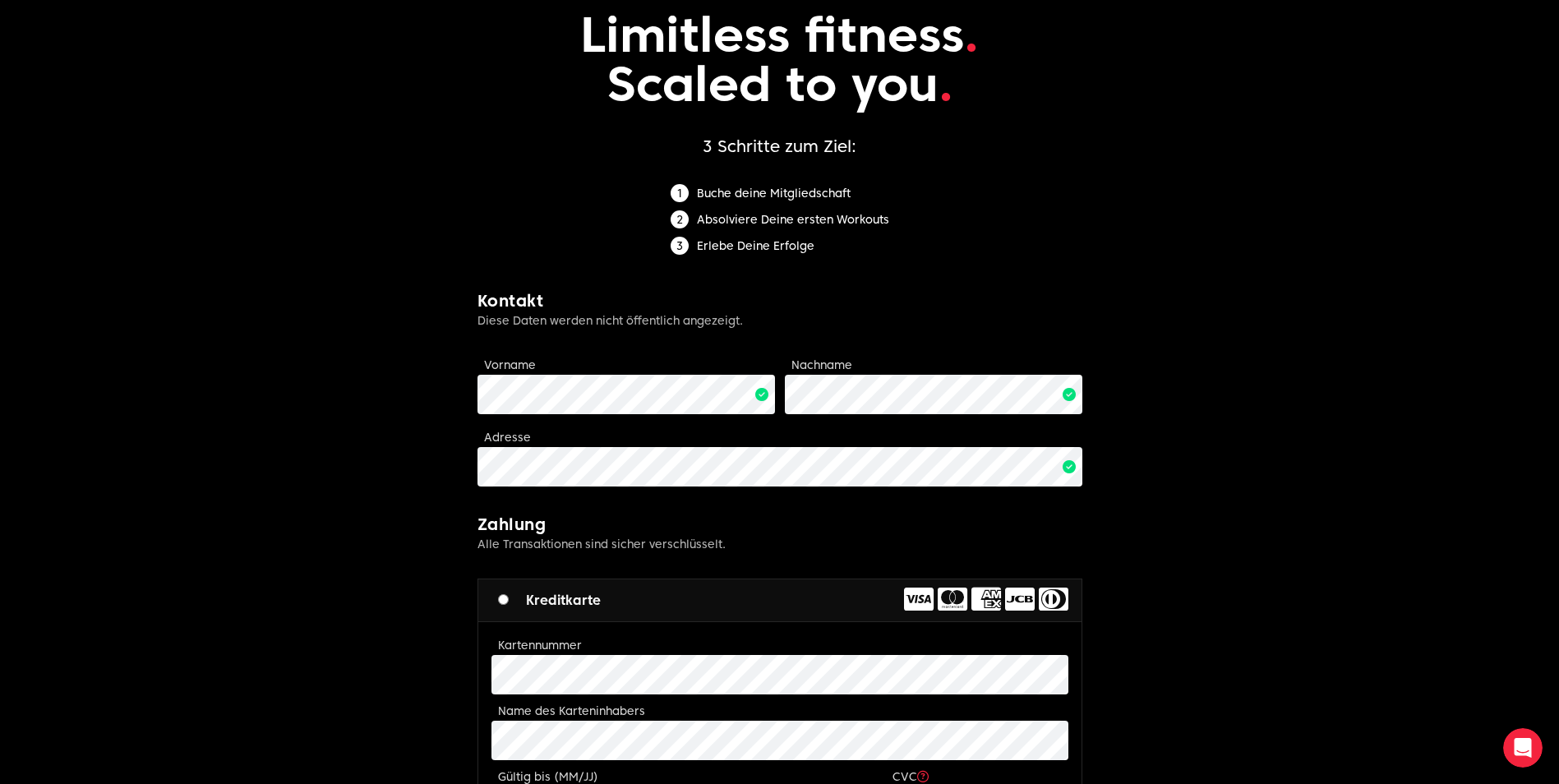
scroll to position [0, 0]
